Goal: Find specific page/section: Find specific page/section

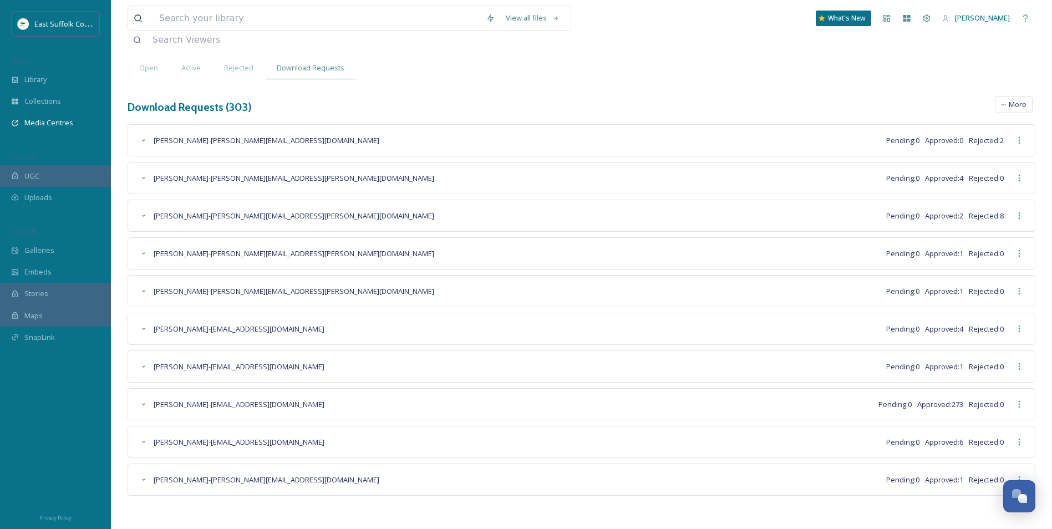
scroll to position [4218, 0]
click at [185, 70] on span "Active" at bounding box center [190, 68] width 19 height 11
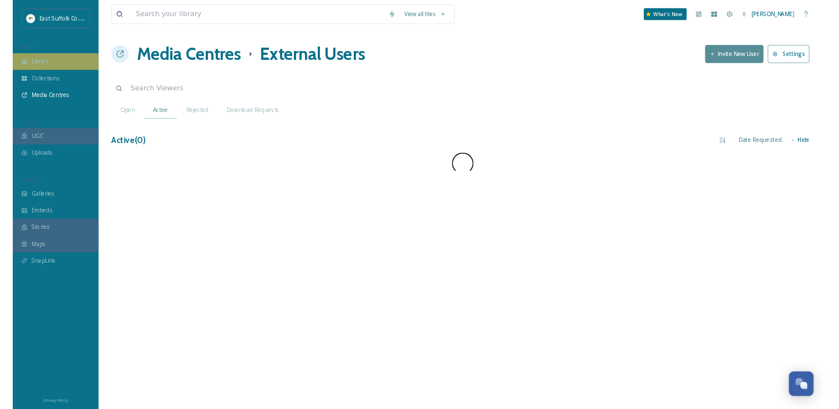
scroll to position [0, 0]
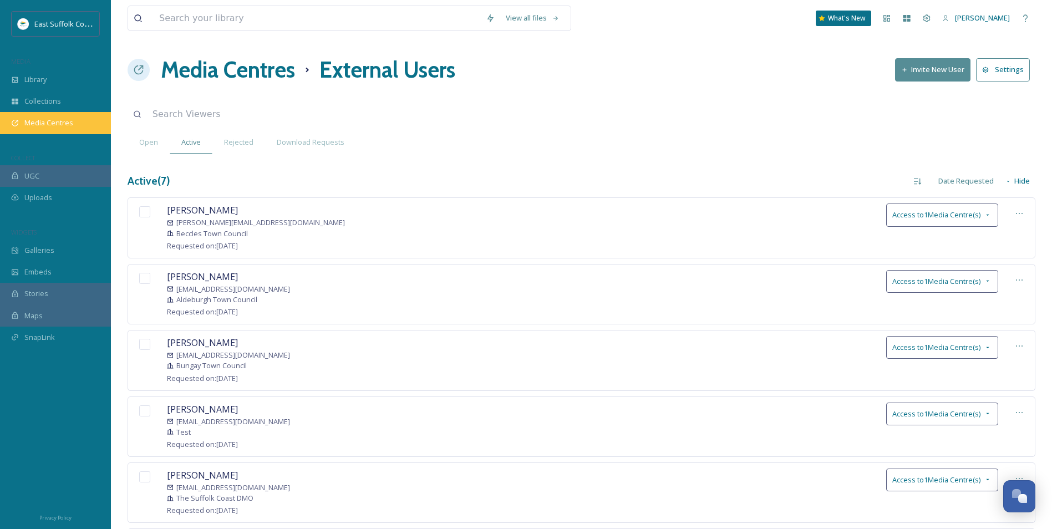
click at [78, 129] on div "Media Centres" at bounding box center [55, 123] width 111 height 22
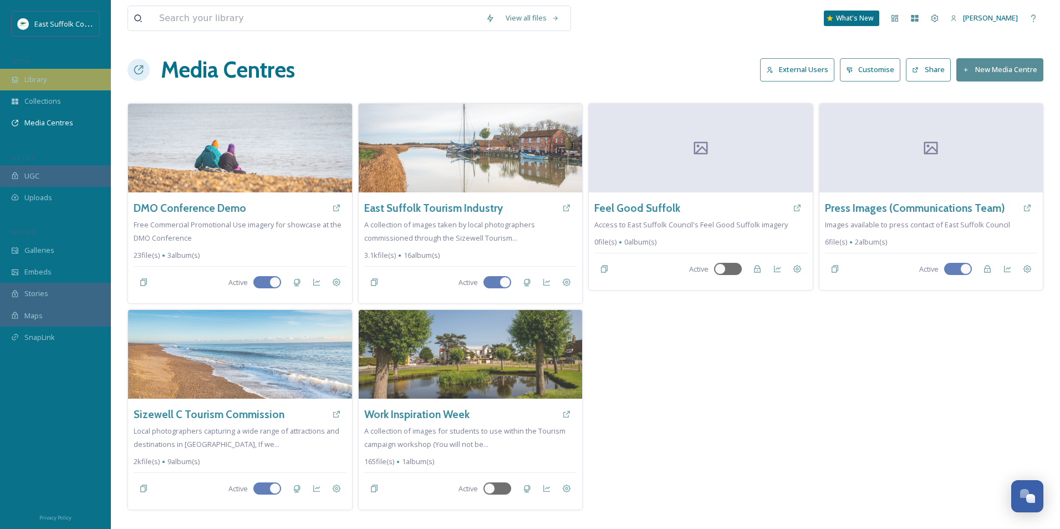
click at [82, 73] on div "Library" at bounding box center [55, 80] width 111 height 22
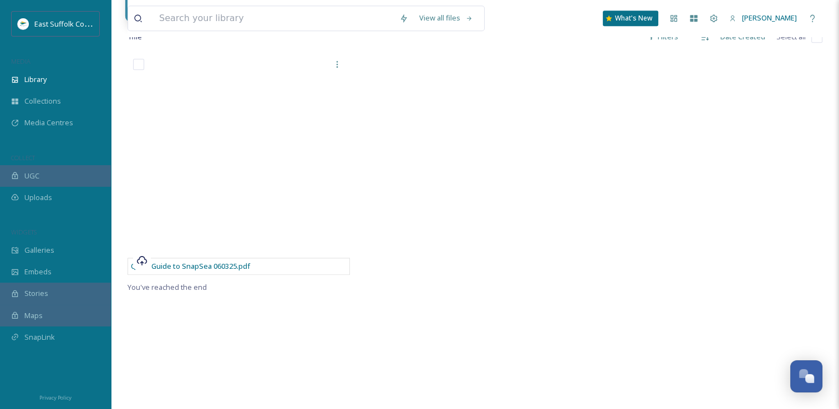
scroll to position [870, 0]
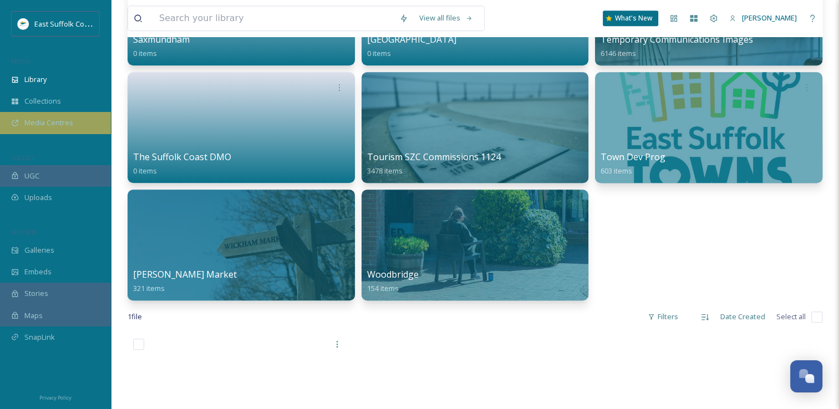
click at [62, 119] on span "Media Centres" at bounding box center [48, 123] width 49 height 11
